Goal: Task Accomplishment & Management: Use online tool/utility

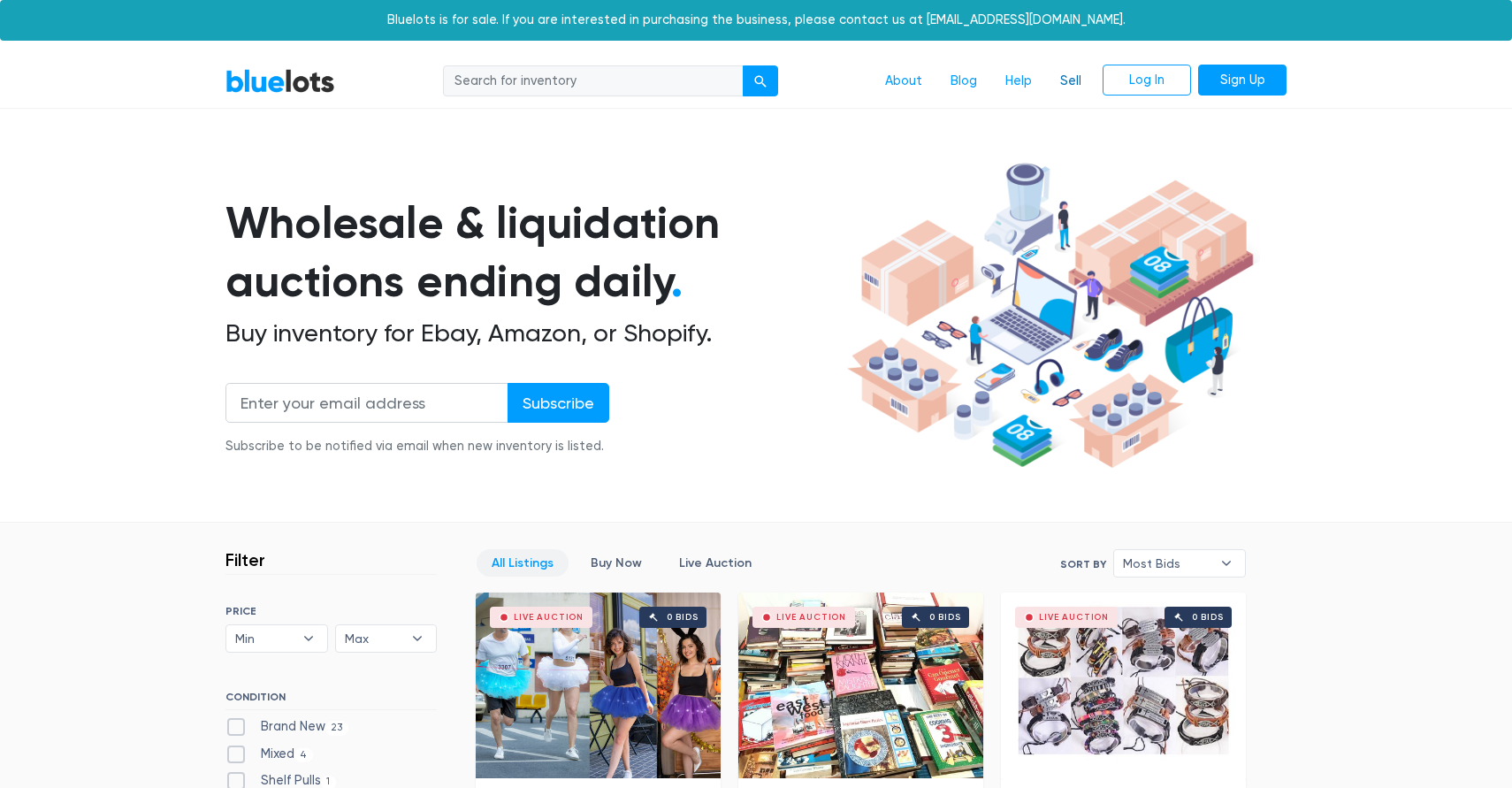
click at [1075, 84] on link "Sell" at bounding box center [1070, 81] width 49 height 33
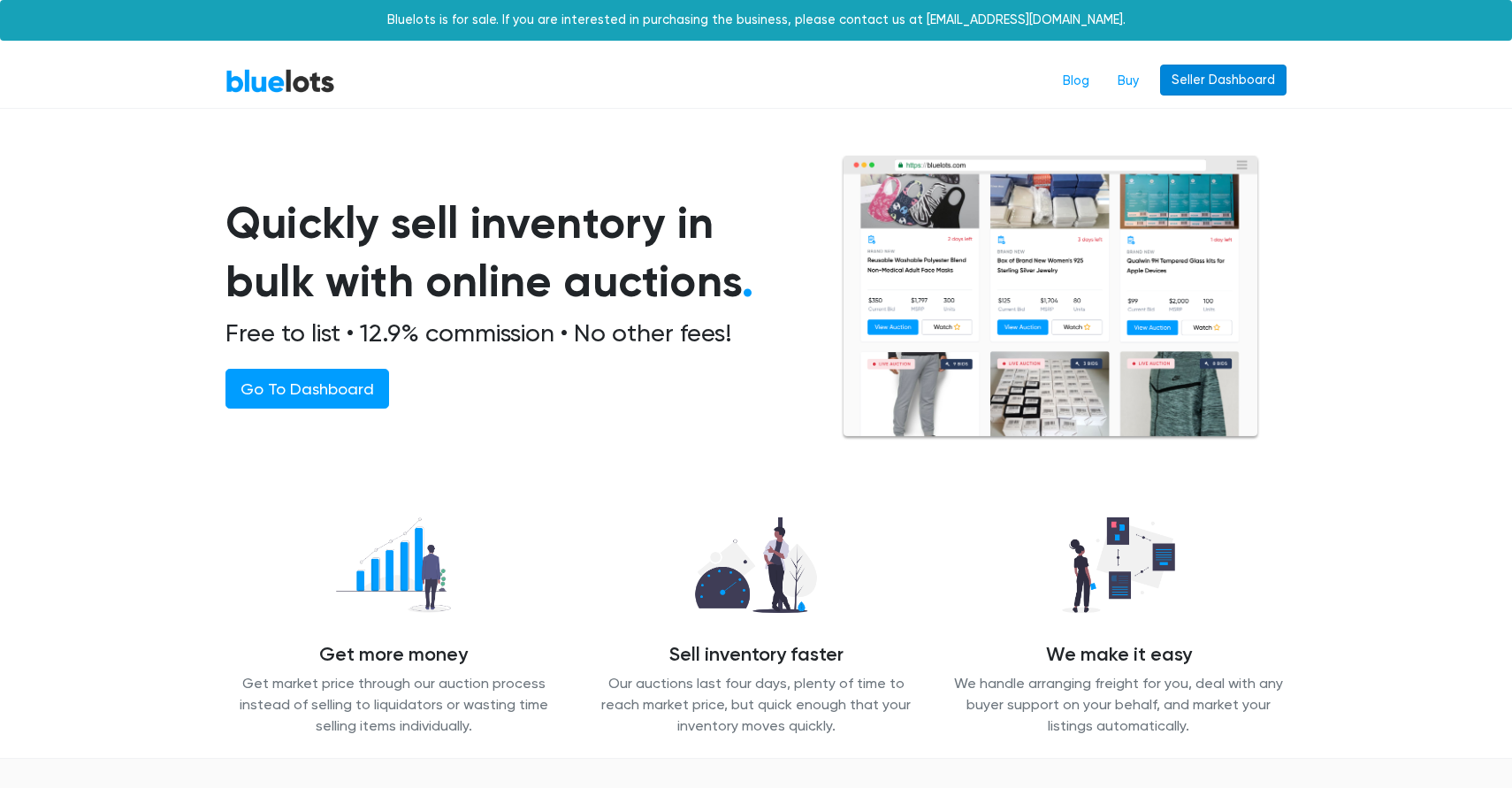
click at [1197, 74] on link "Seller Dashboard" at bounding box center [1223, 80] width 127 height 31
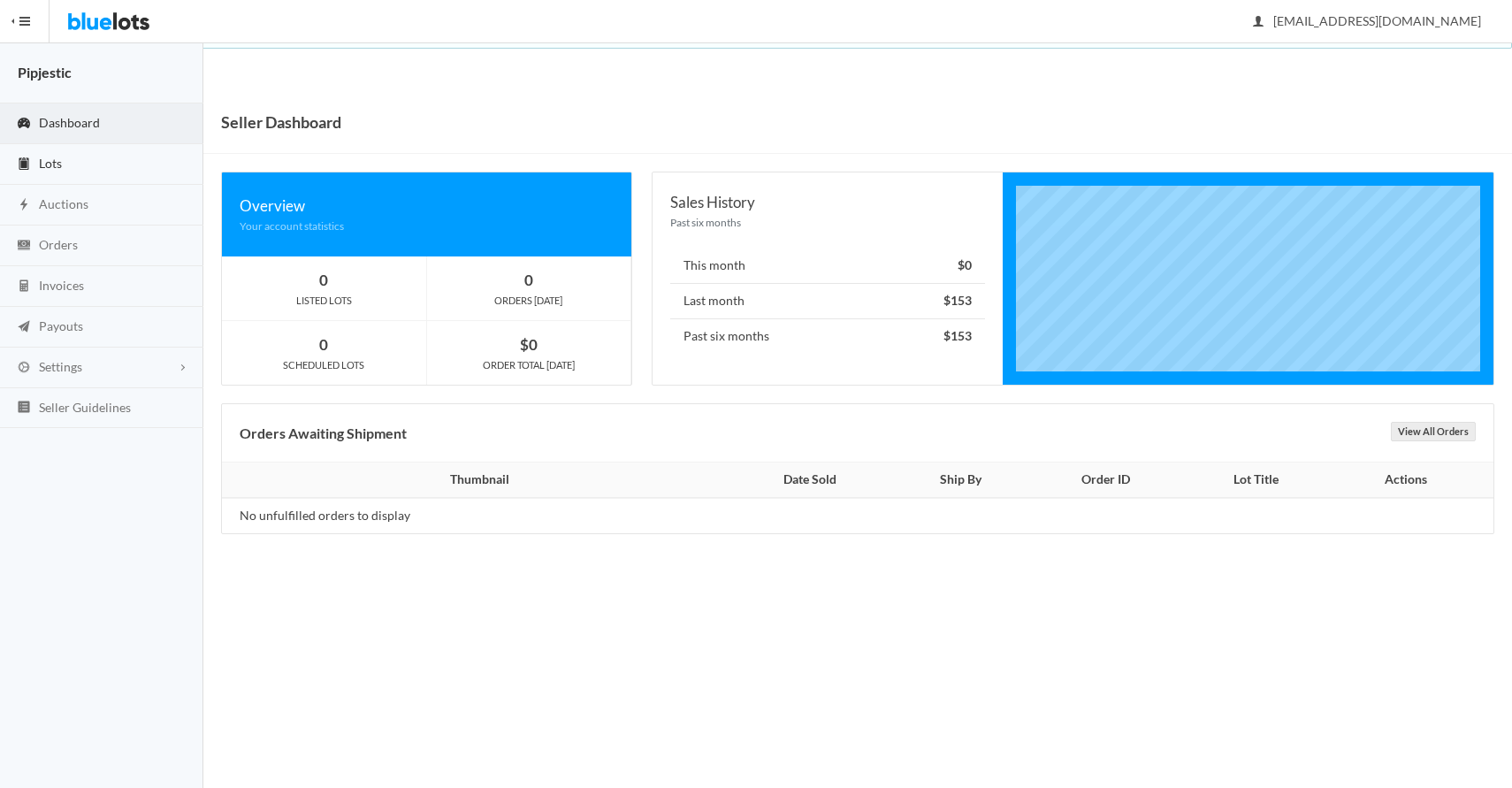
click at [96, 165] on link "Lots" at bounding box center [102, 164] width 203 height 40
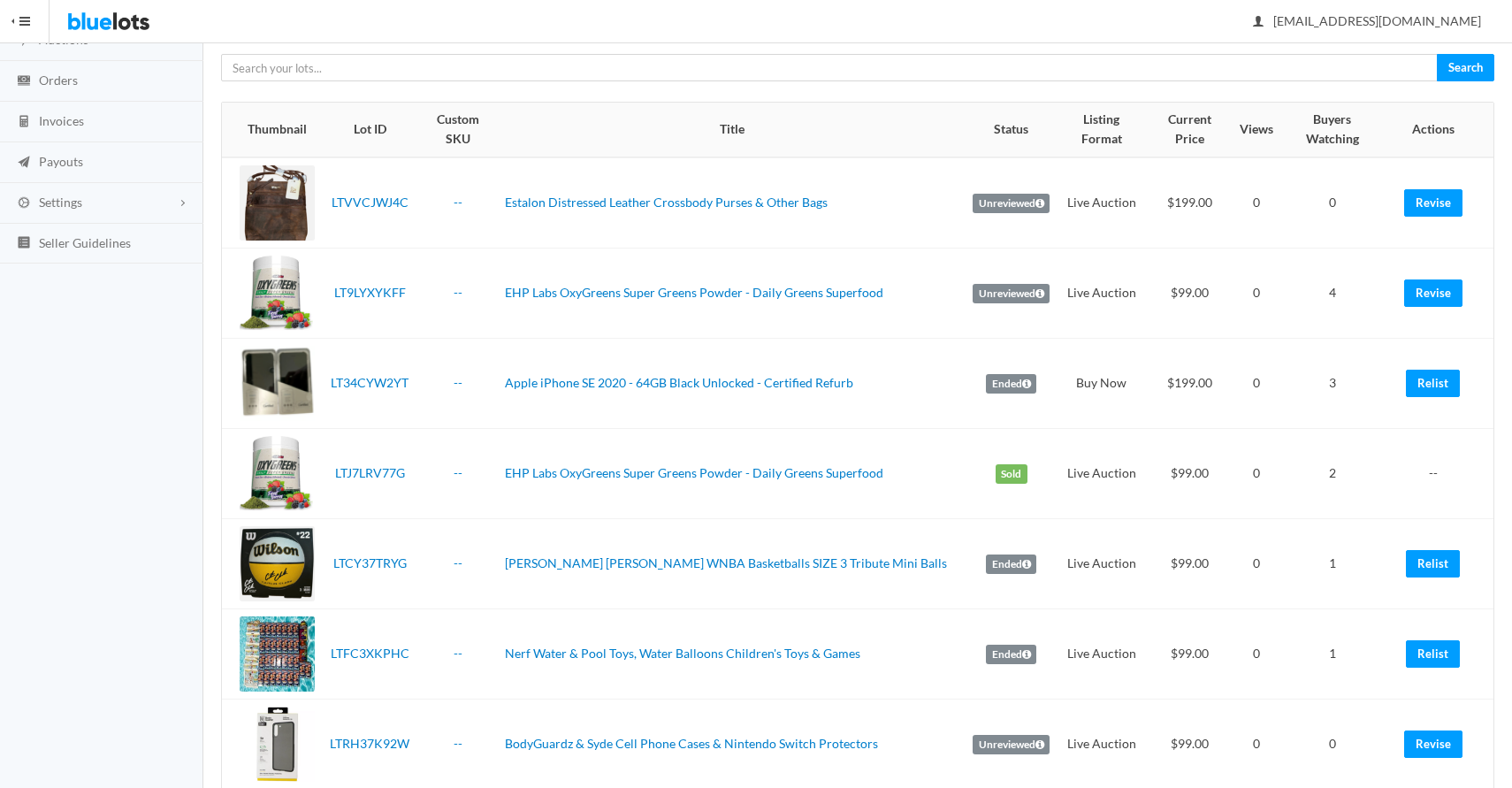
scroll to position [199, 0]
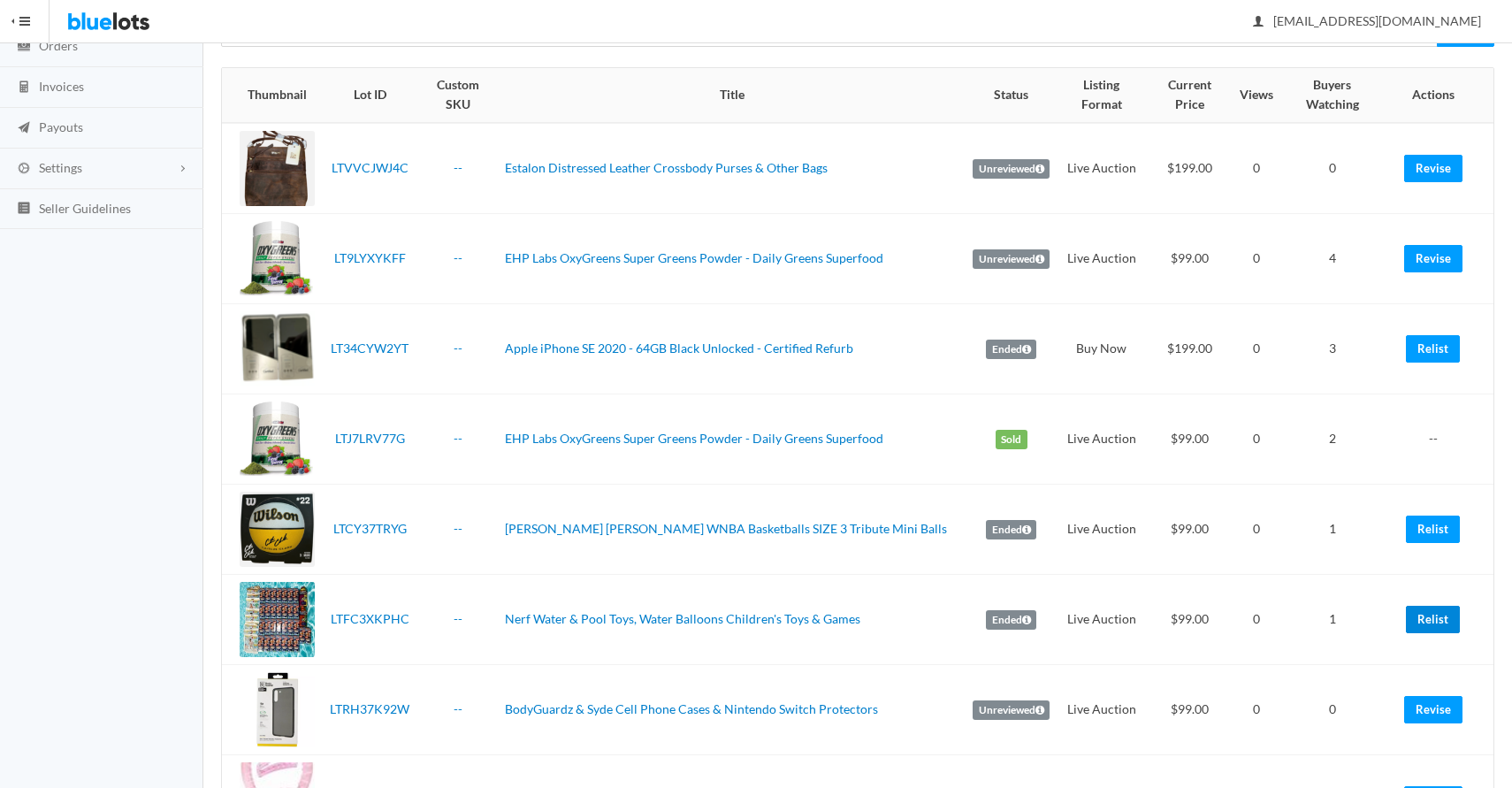
click at [1433, 606] on link "Relist" at bounding box center [1433, 619] width 54 height 28
click at [625, 611] on link "Nerf Water & Pool Toys, Water Balloons Children's Toys & Games" at bounding box center [683, 618] width 356 height 15
click at [1429, 606] on link "Relist" at bounding box center [1433, 619] width 54 height 28
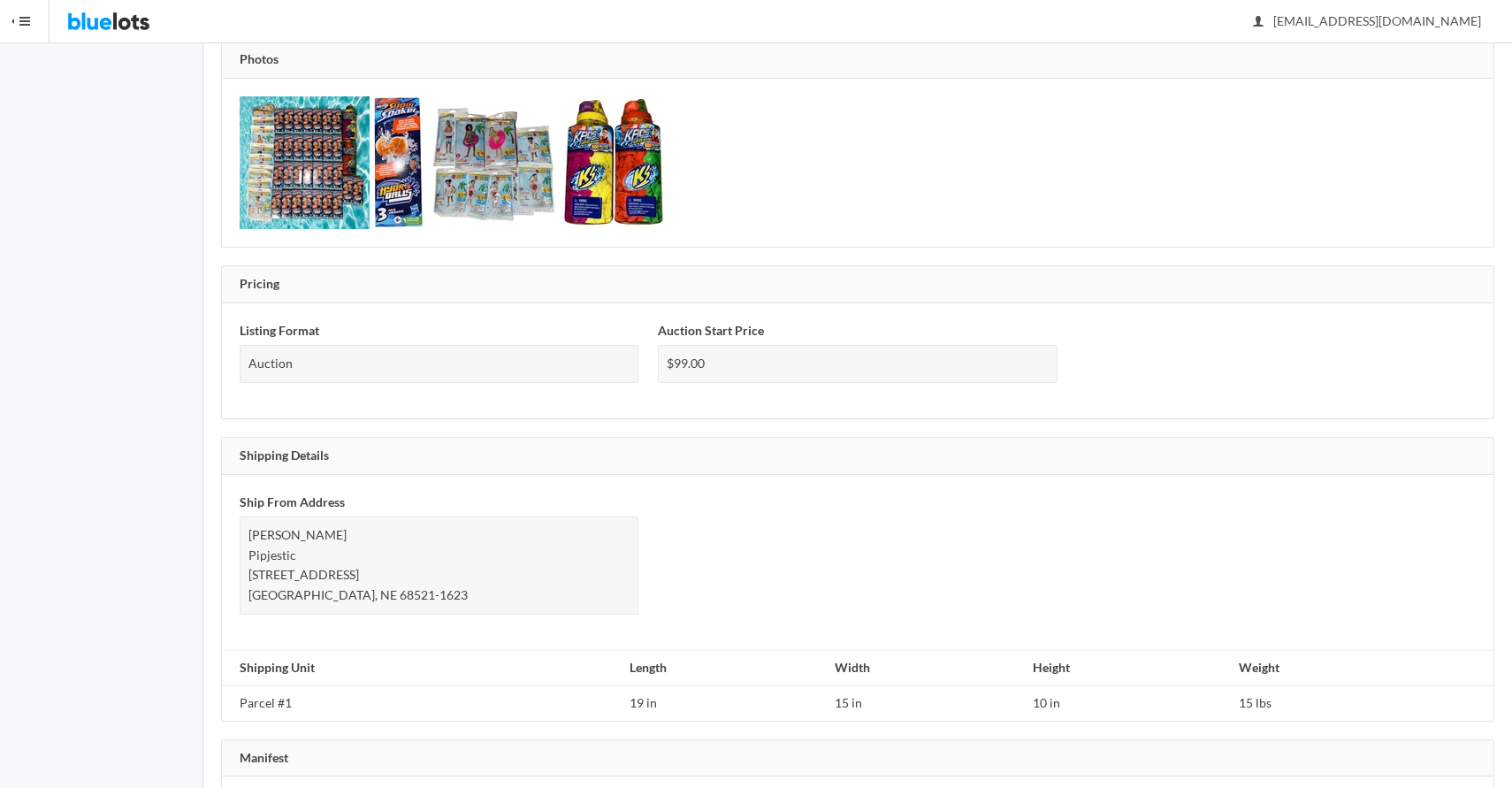
scroll to position [739, 0]
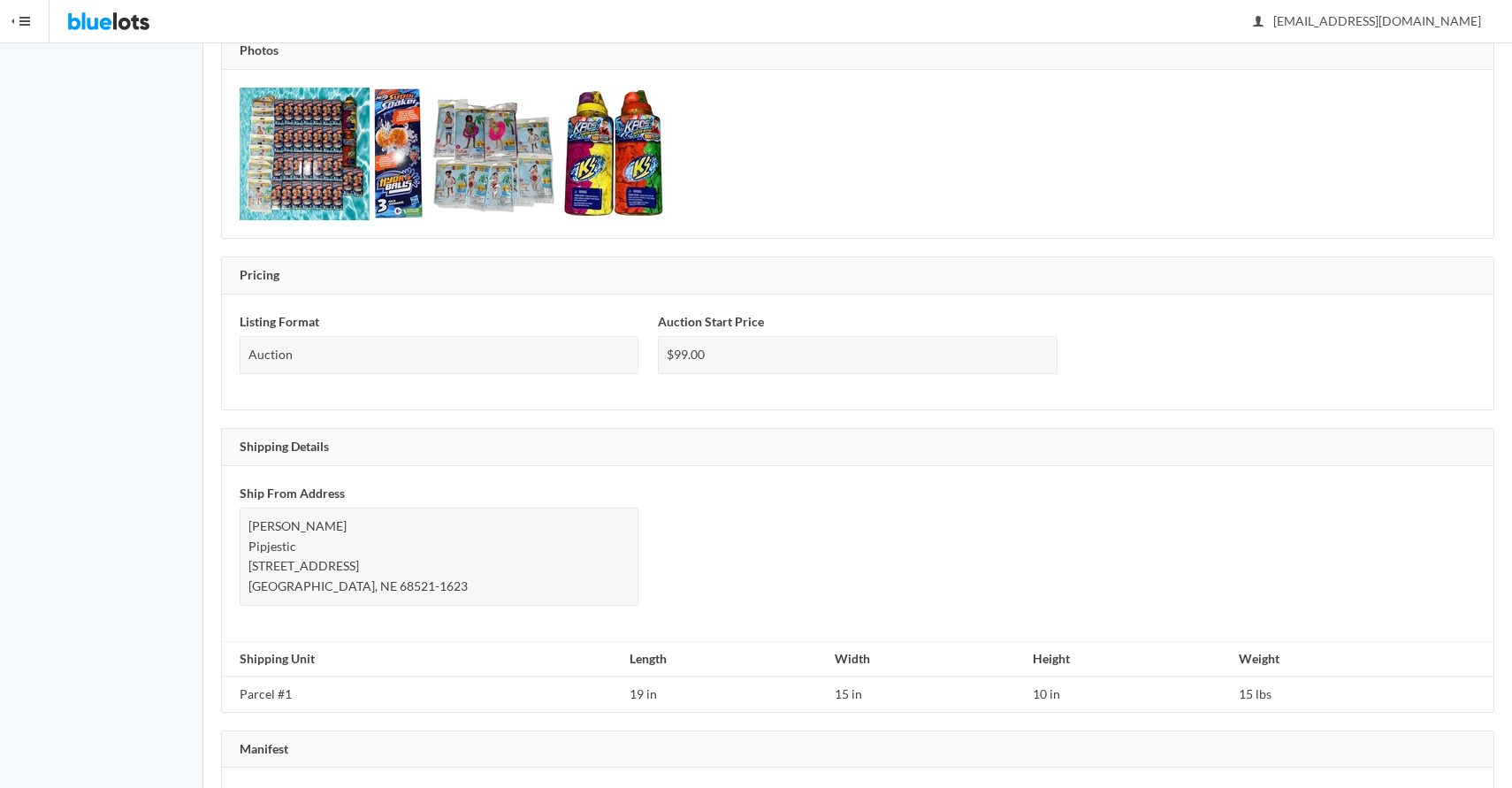
click at [388, 185] on img at bounding box center [397, 154] width 51 height 133
click at [295, 215] on img at bounding box center [305, 154] width 130 height 133
click at [502, 182] on img at bounding box center [492, 154] width 133 height 118
click at [635, 192] on img at bounding box center [614, 154] width 104 height 133
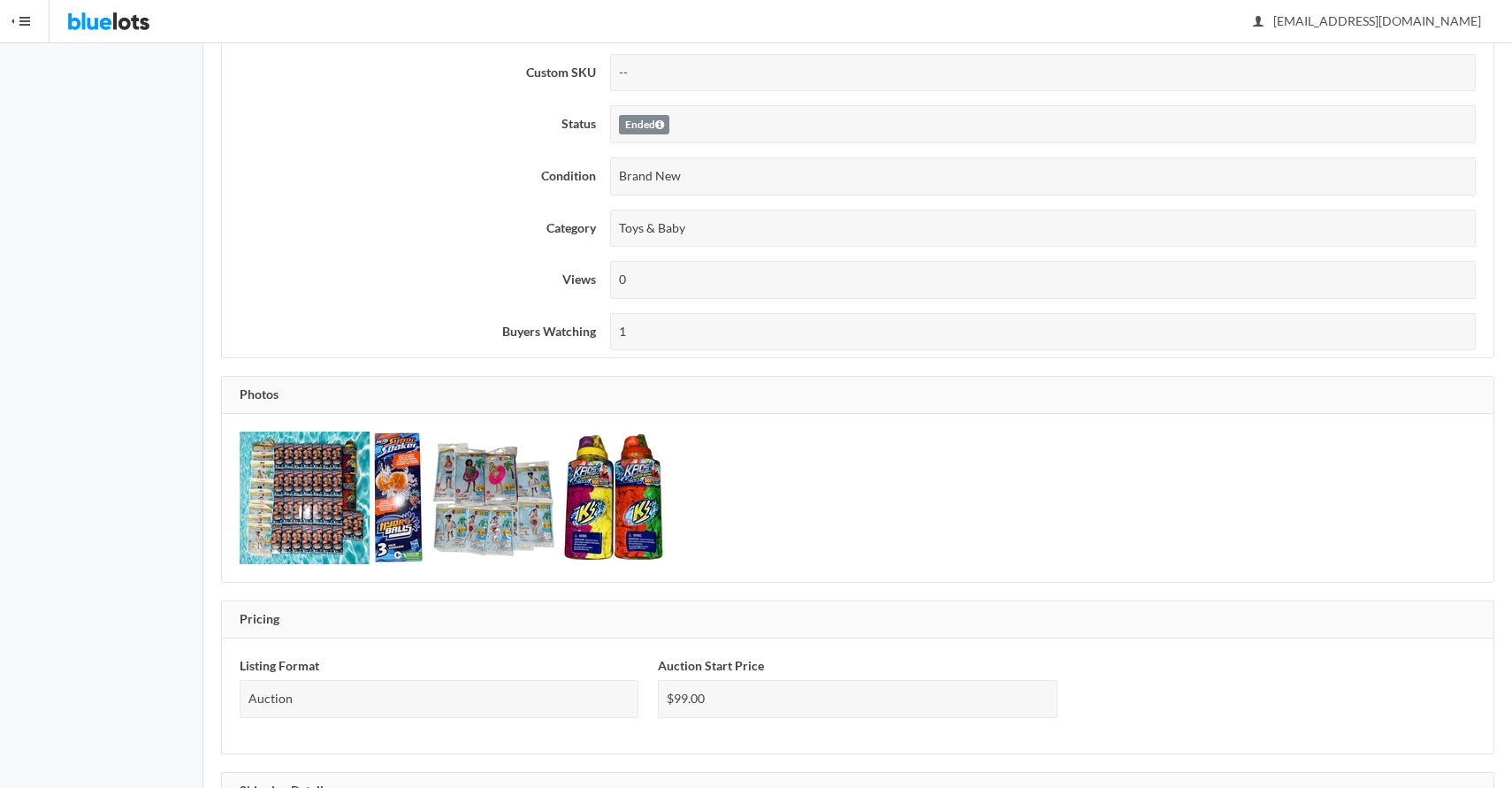
scroll to position [0, 0]
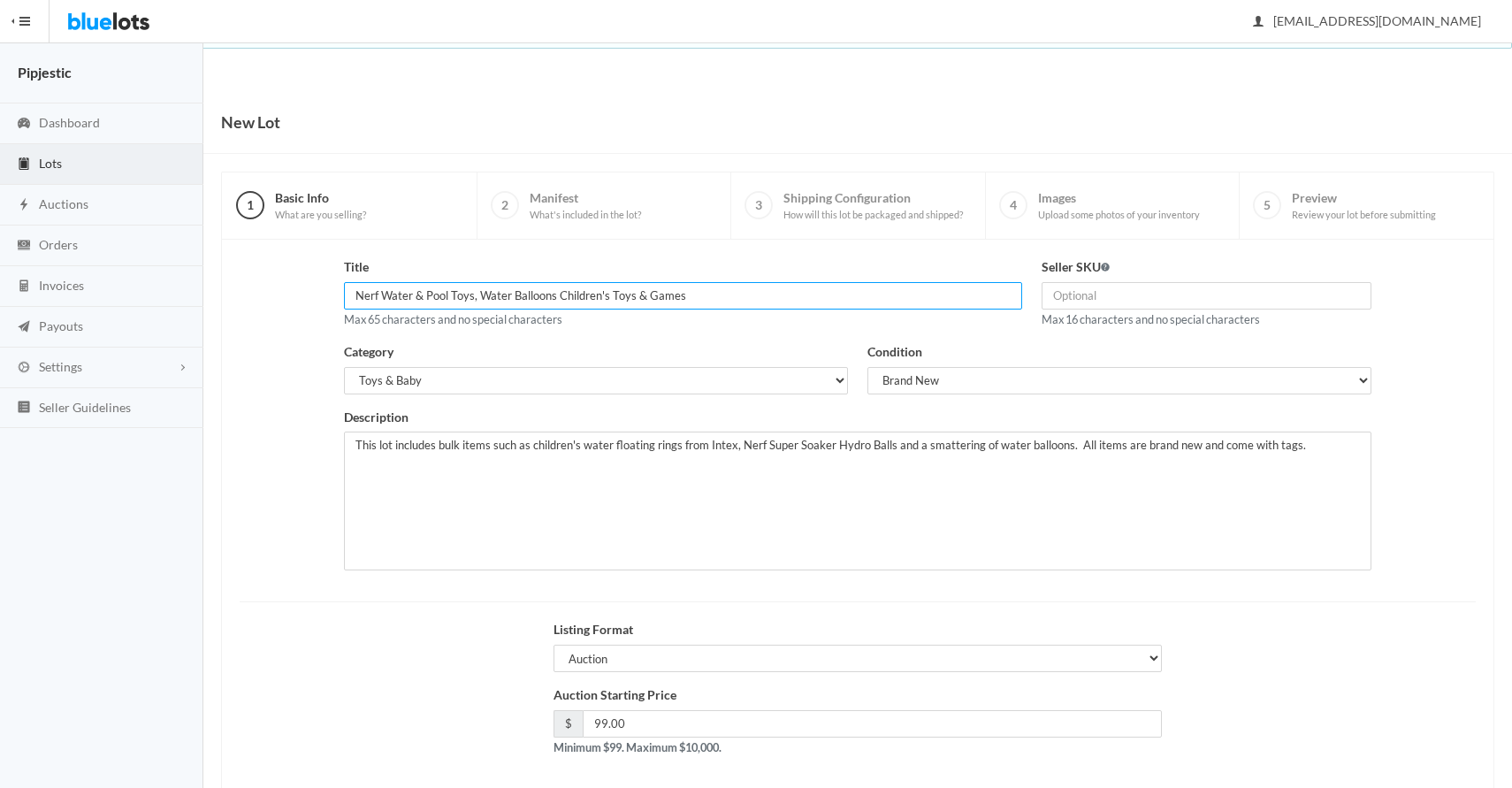
click at [703, 298] on input "Nerf Water & Pool Toys, Water Balloons Children's Toys & Games" at bounding box center [683, 296] width 678 height 28
click at [348, 301] on input "Nerf Water & Pool Toys, Water Balloons Children's Toys & Games" at bounding box center [683, 296] width 678 height 28
drag, startPoint x: 579, startPoint y: 295, endPoint x: 936, endPoint y: 324, distance: 358.2
click at [934, 317] on div "Title HugNerf Water & Pool Toys, Water Balloons Children's Toys & Games Max 65 …" at bounding box center [683, 293] width 678 height 72
click at [378, 300] on input "HugNerf Water & Pool Toys, Water Balloons" at bounding box center [683, 296] width 678 height 28
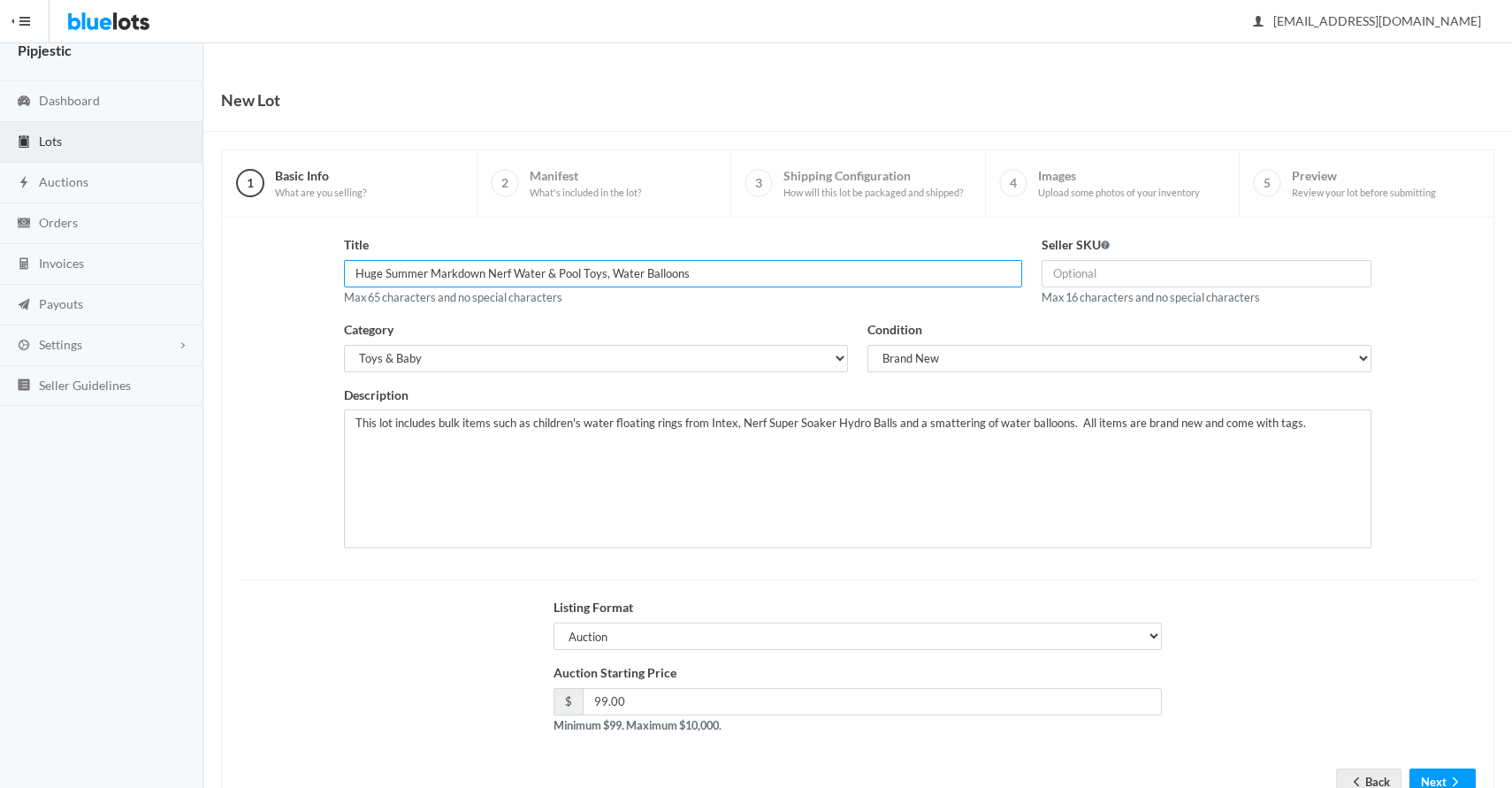
scroll to position [84, 0]
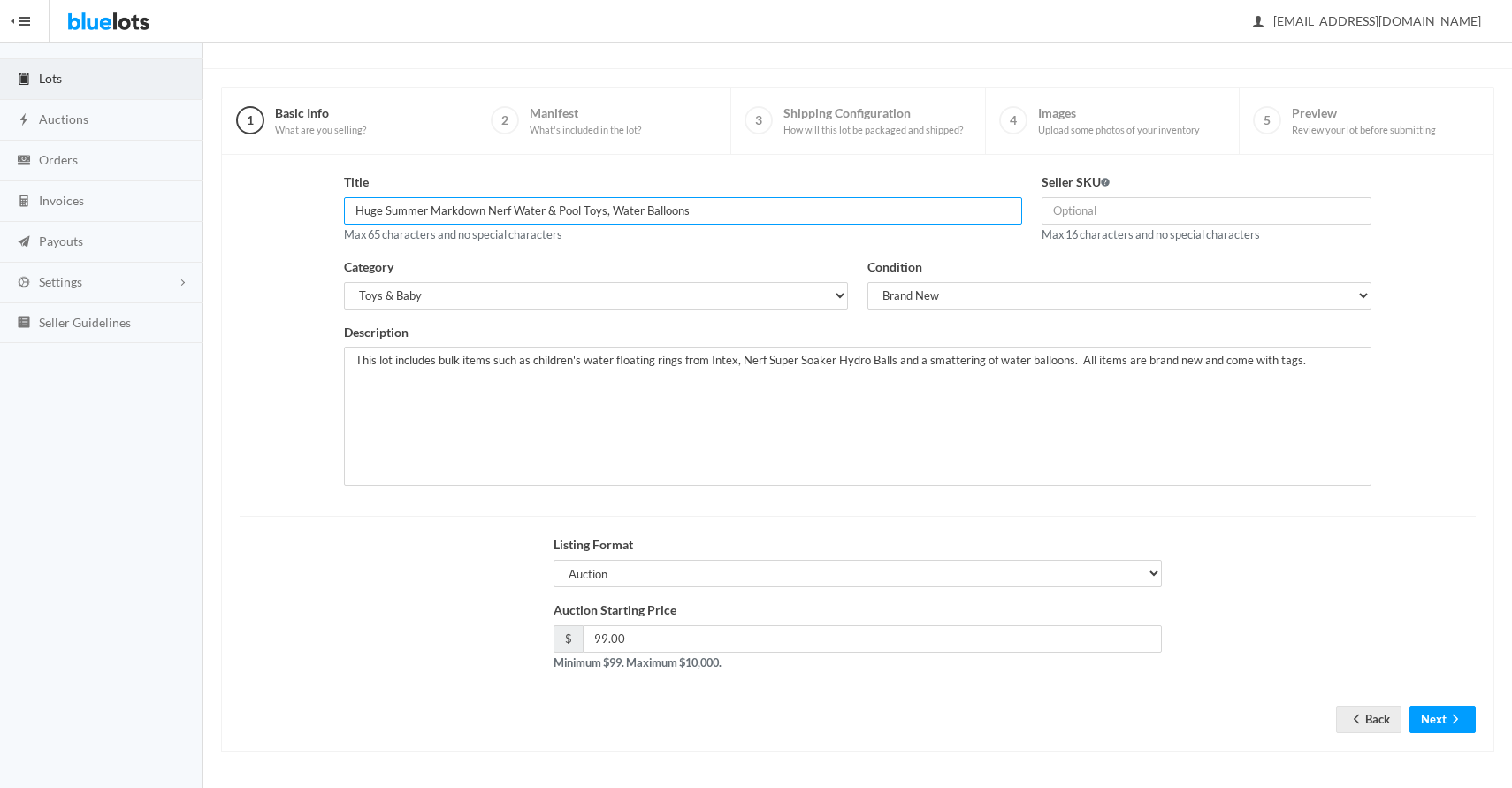
type input "Huge Summer Markdown Nerf Water & Pool Toys, Water Balloons"
click at [1447, 701] on form "Title Huge Summer Markdown Nerf Water & Pool Toys, Water Balloons Max 65 charac…" at bounding box center [858, 438] width 1236 height 533
click at [1446, 713] on icon "arrow forward" at bounding box center [1455, 719] width 18 height 14
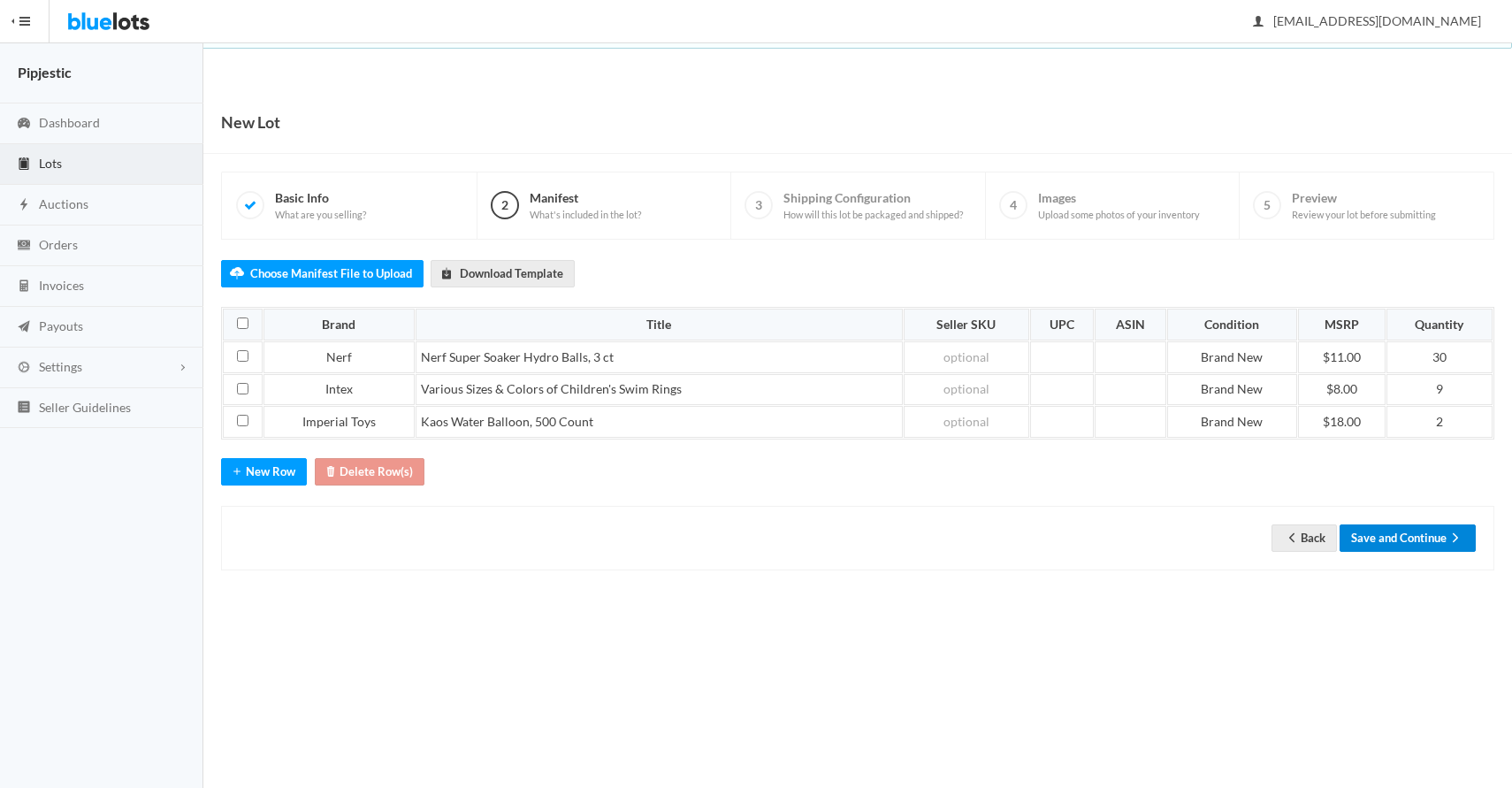
click at [1392, 527] on button "Save and Continue" at bounding box center [1408, 538] width 137 height 28
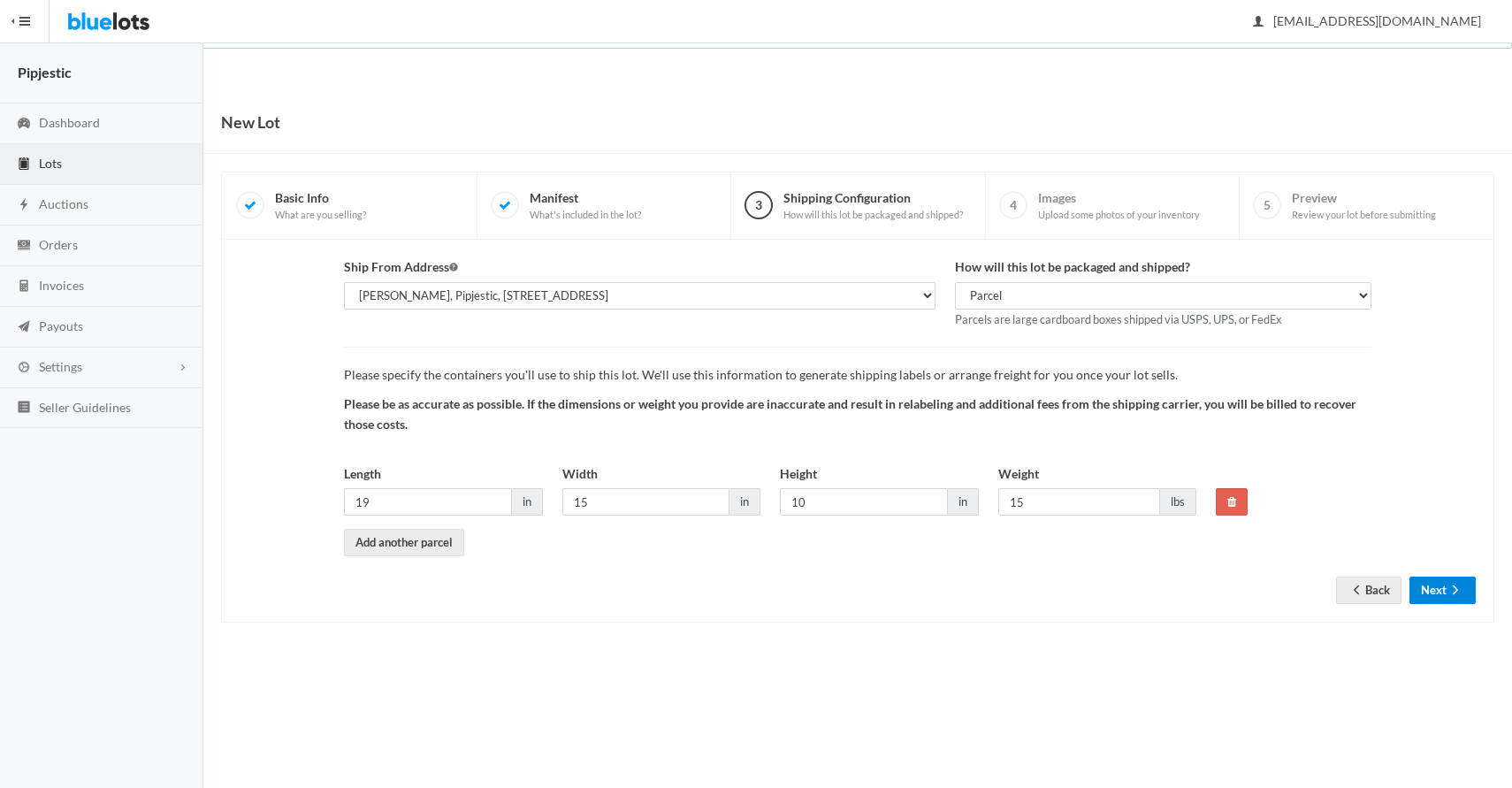
click at [1428, 580] on button "Next" at bounding box center [1443, 590] width 66 height 28
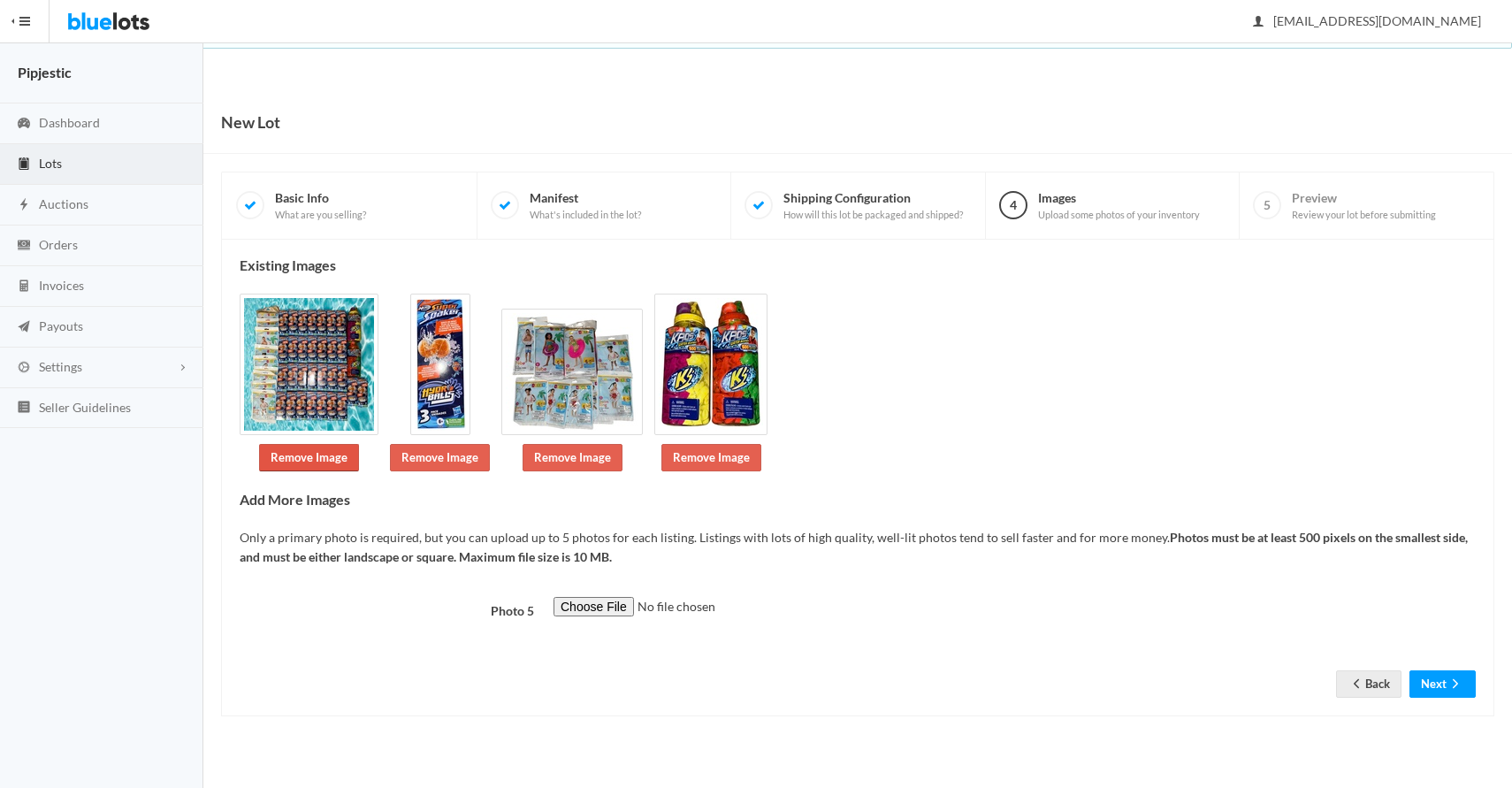
click at [306, 456] on link "Remove Image" at bounding box center [308, 457] width 100 height 28
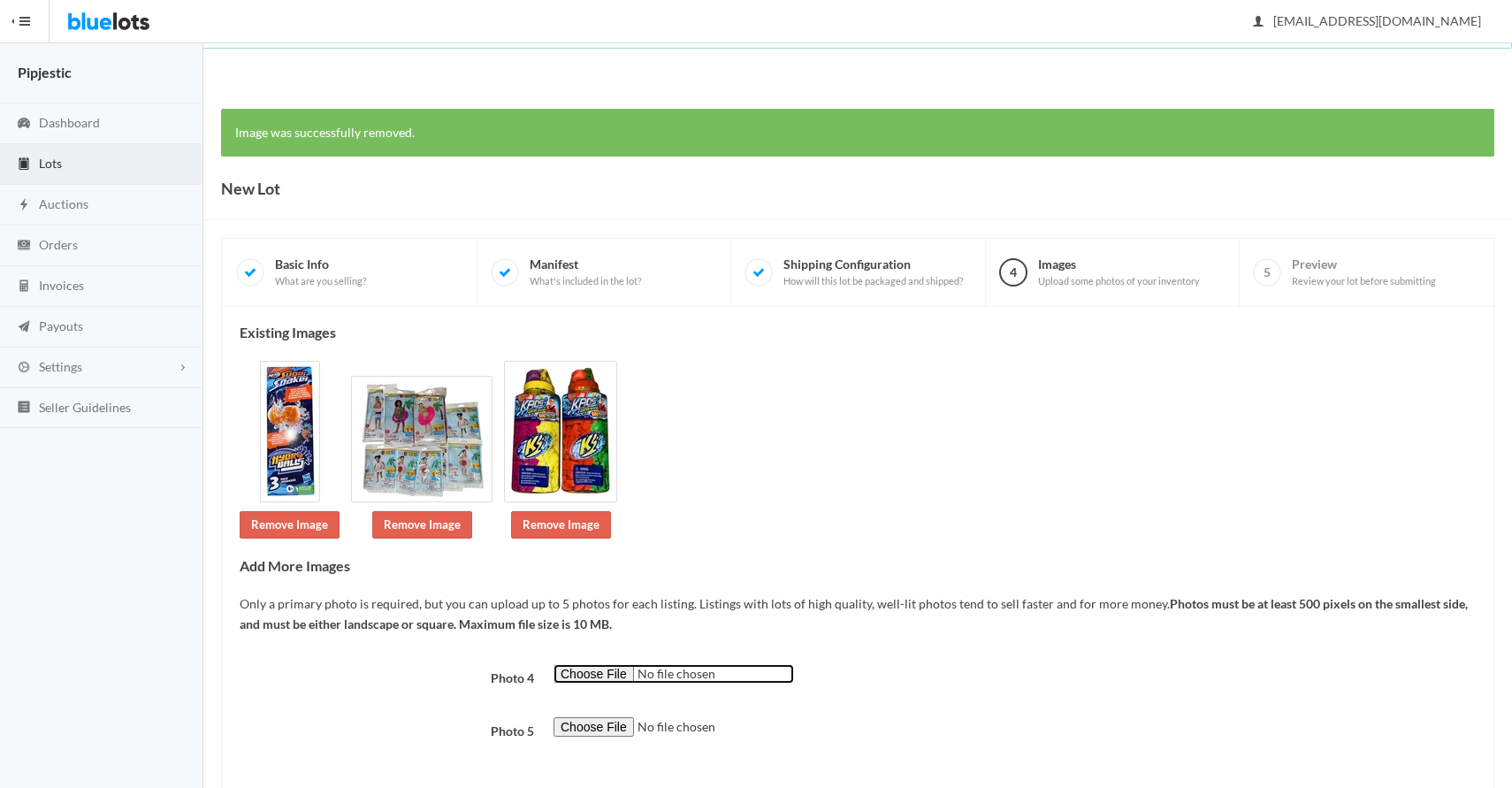
click at [610, 671] on input "file" at bounding box center [674, 674] width 241 height 21
type input "C:\fakepath\bfb8478c-6a5f-460d-b860-c40b5e1c7d8a-1752114584.jpg"
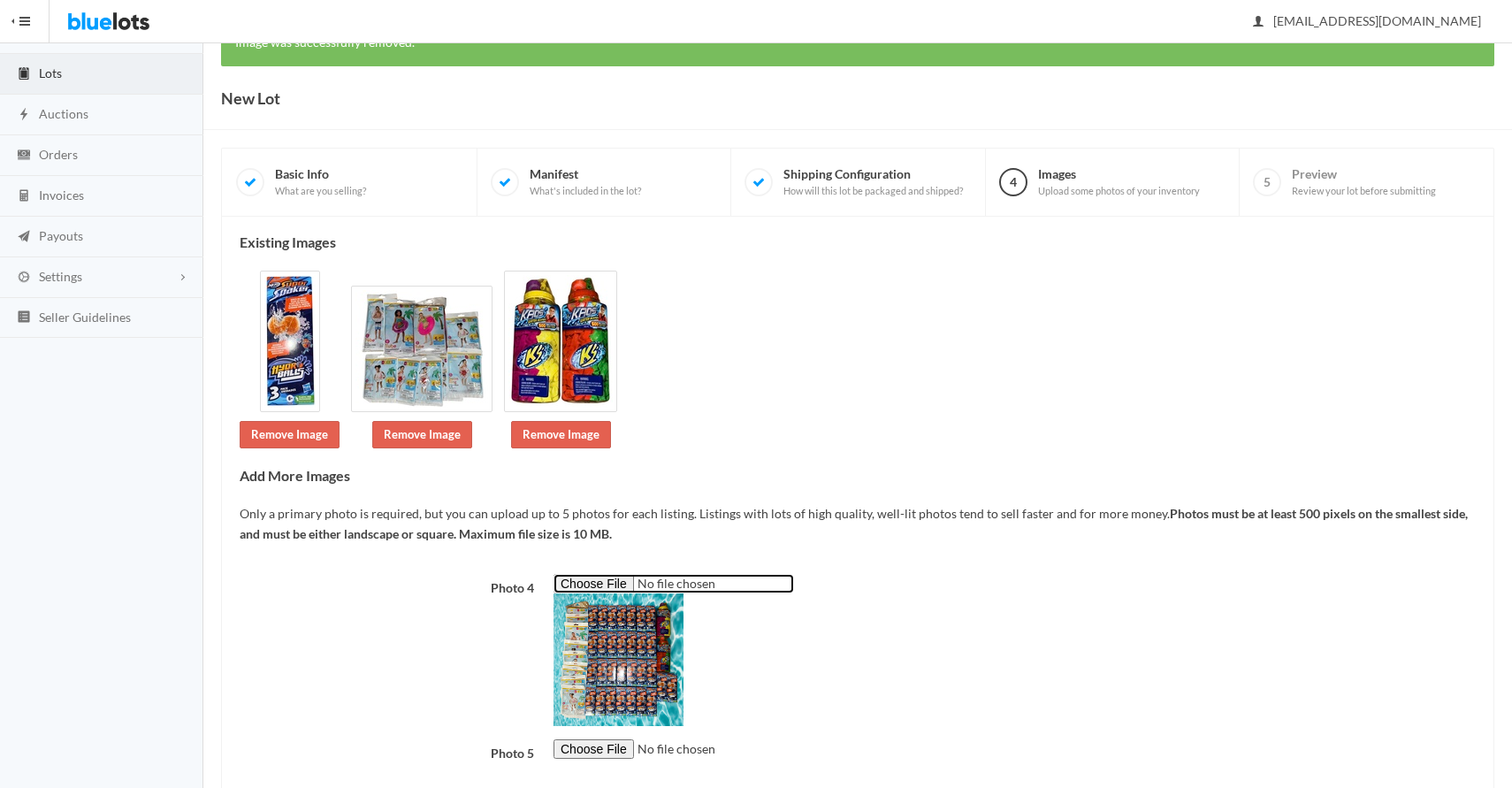
scroll to position [198, 0]
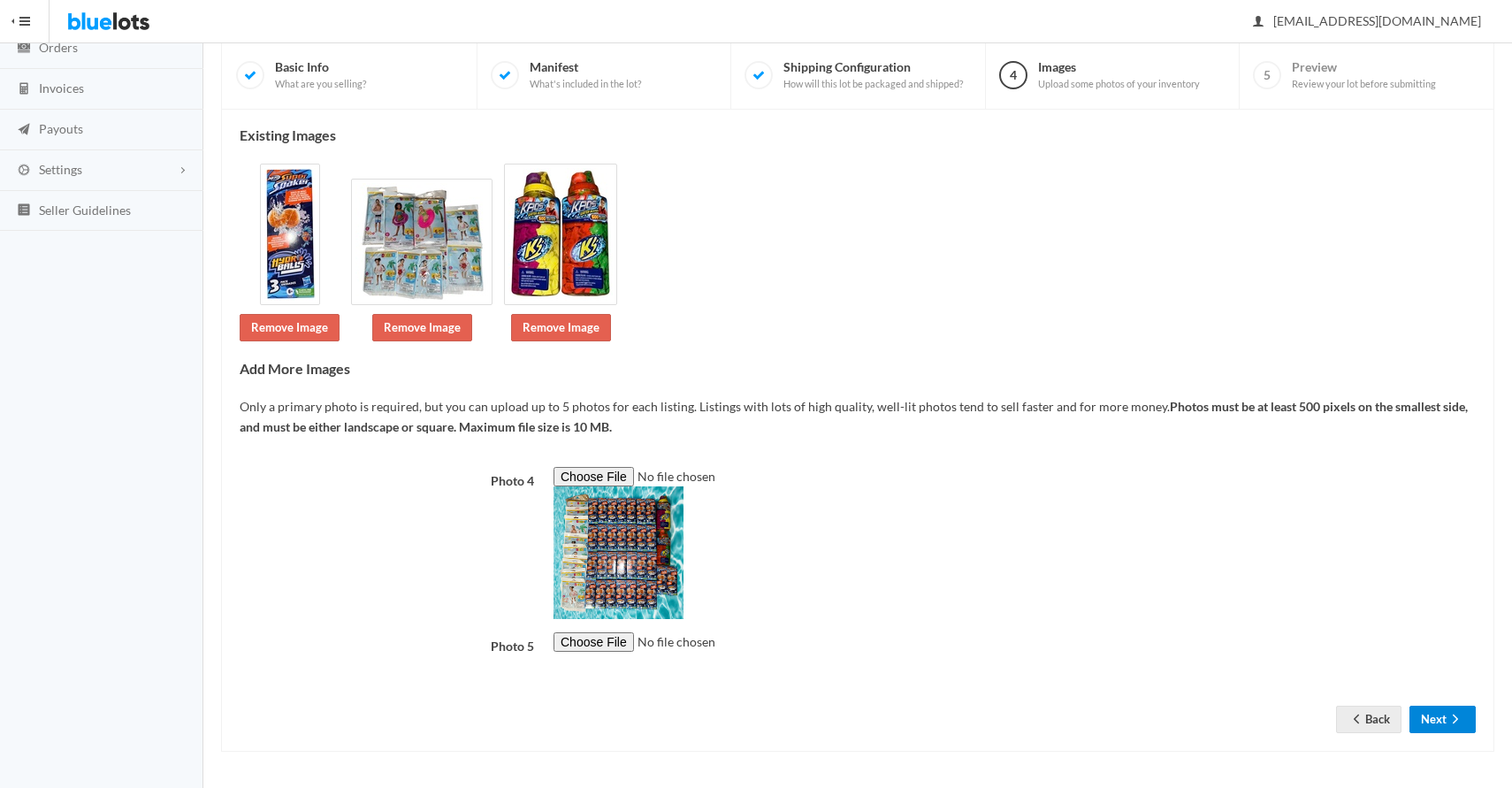
click at [1446, 708] on button "Next" at bounding box center [1443, 719] width 66 height 28
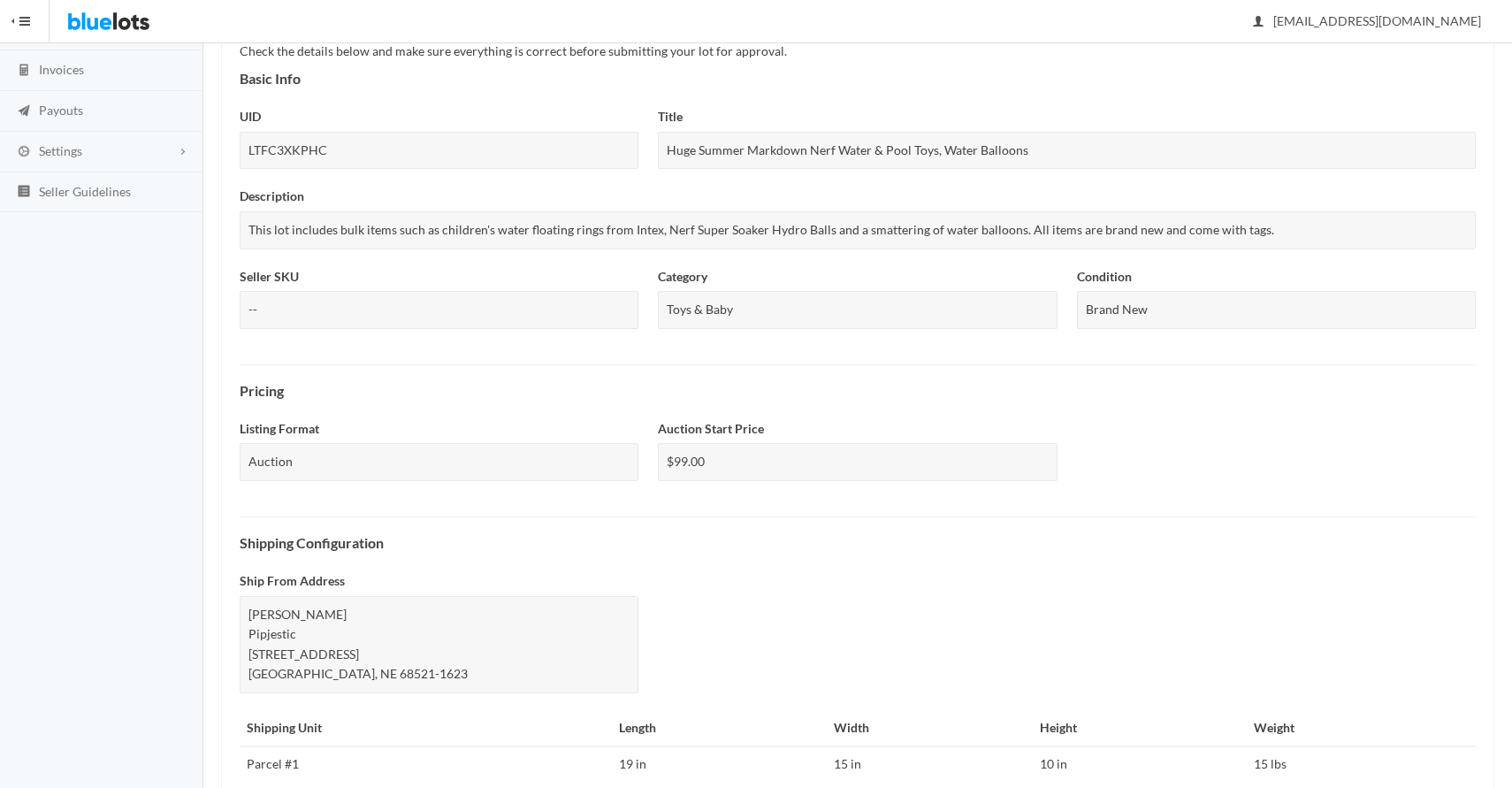
scroll to position [507, 0]
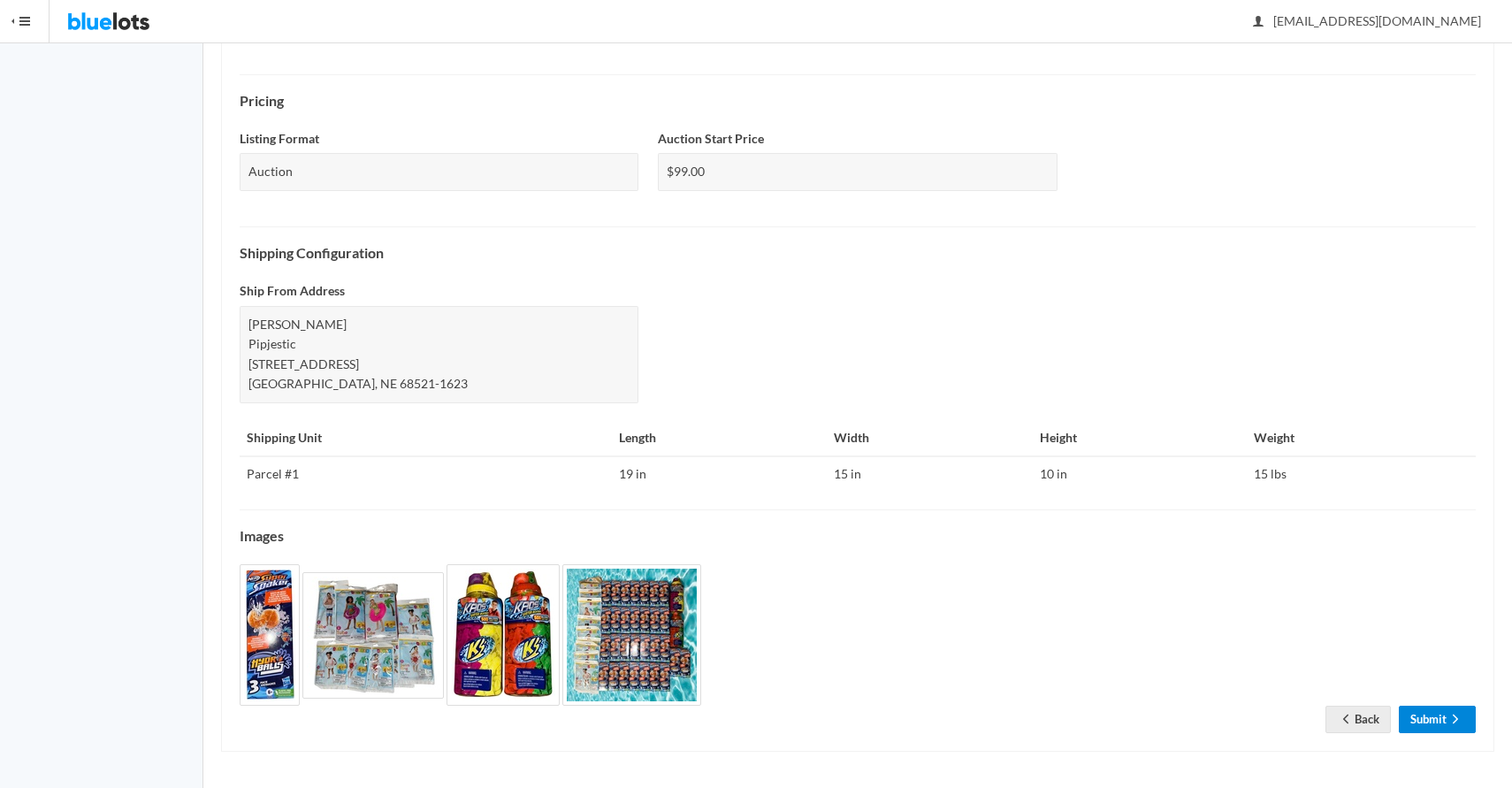
click at [1414, 713] on link "Submit" at bounding box center [1437, 719] width 77 height 28
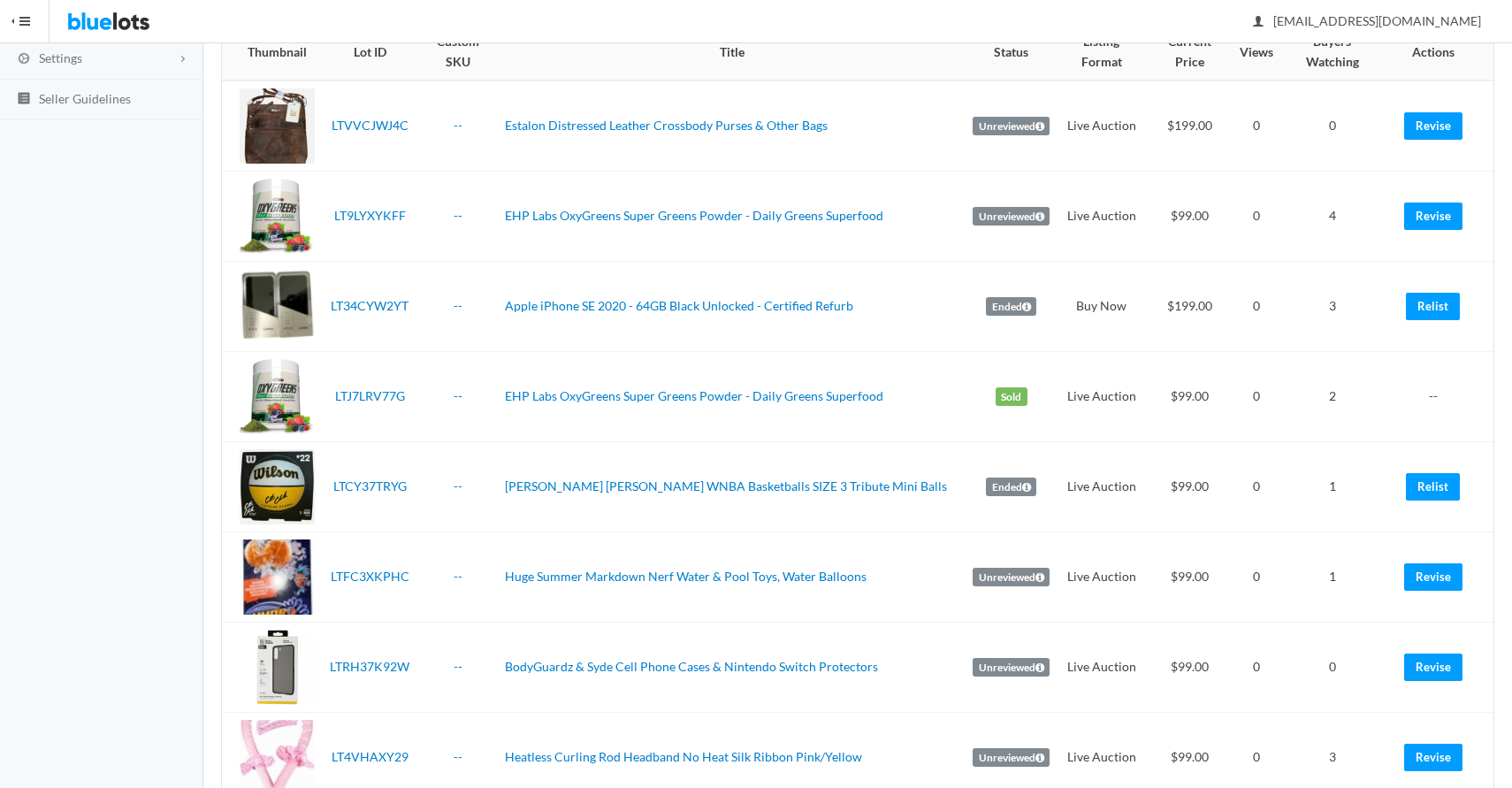
scroll to position [314, 0]
